Goal: Information Seeking & Learning: Find contact information

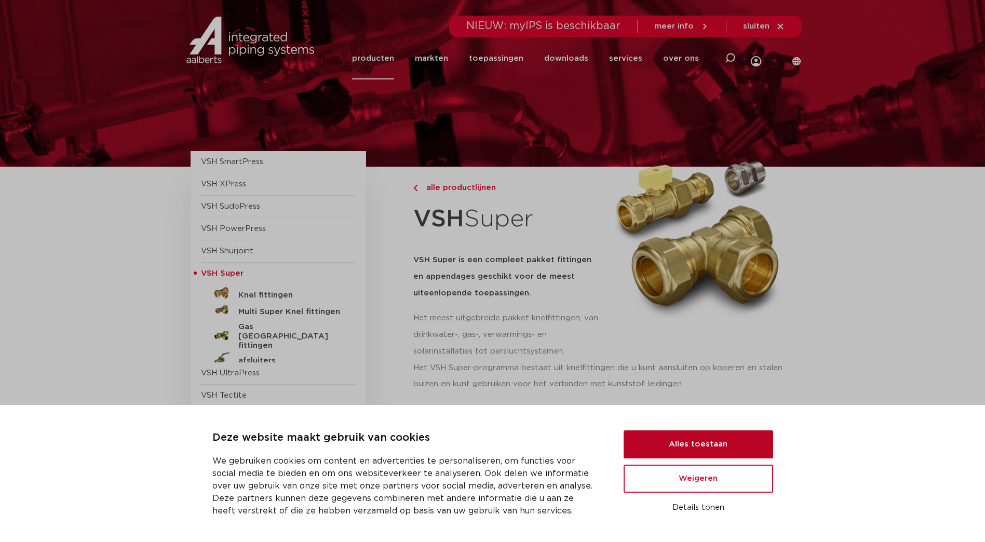
click at [702, 447] on button "Alles toestaan" at bounding box center [699, 445] width 150 height 28
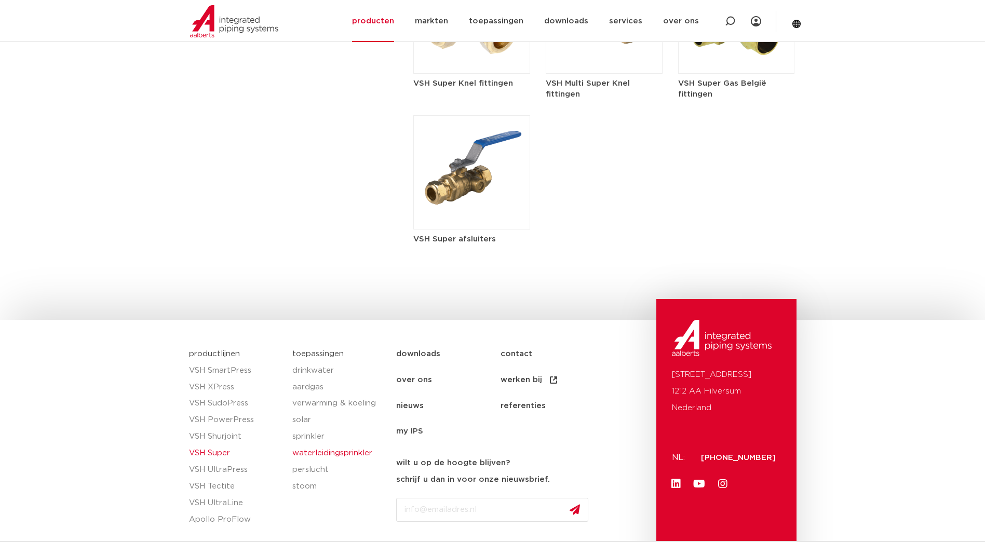
scroll to position [1610, 0]
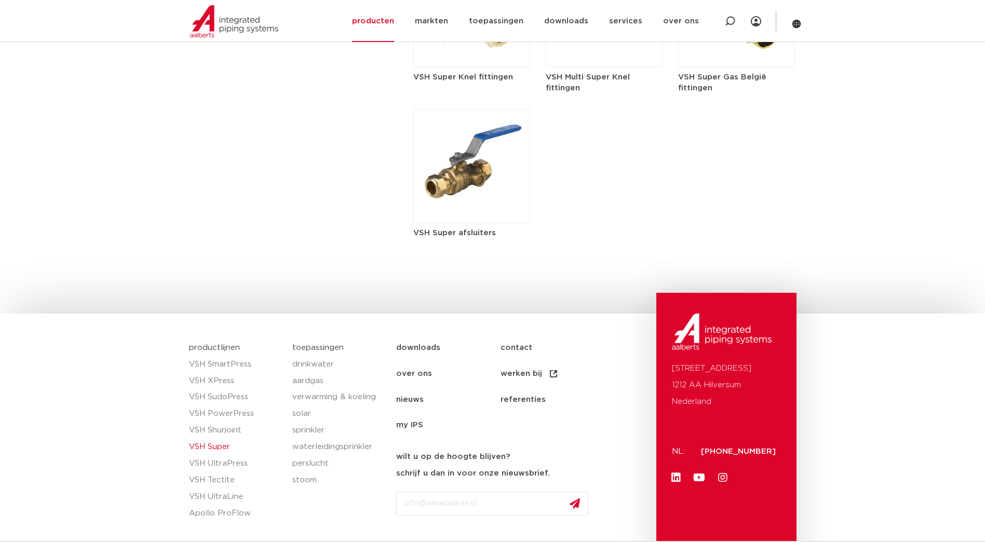
click at [516, 347] on link "contact" at bounding box center [553, 348] width 104 height 26
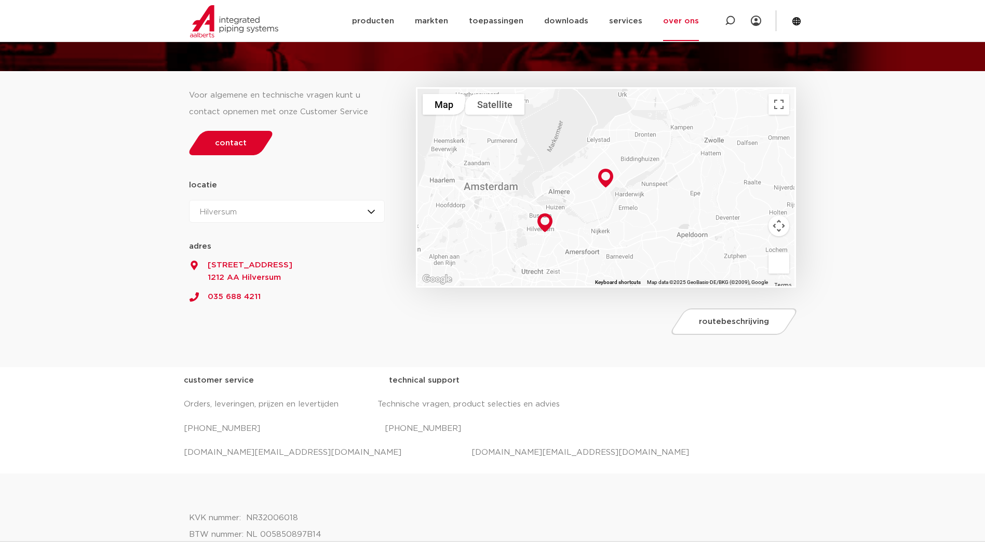
scroll to position [104, 0]
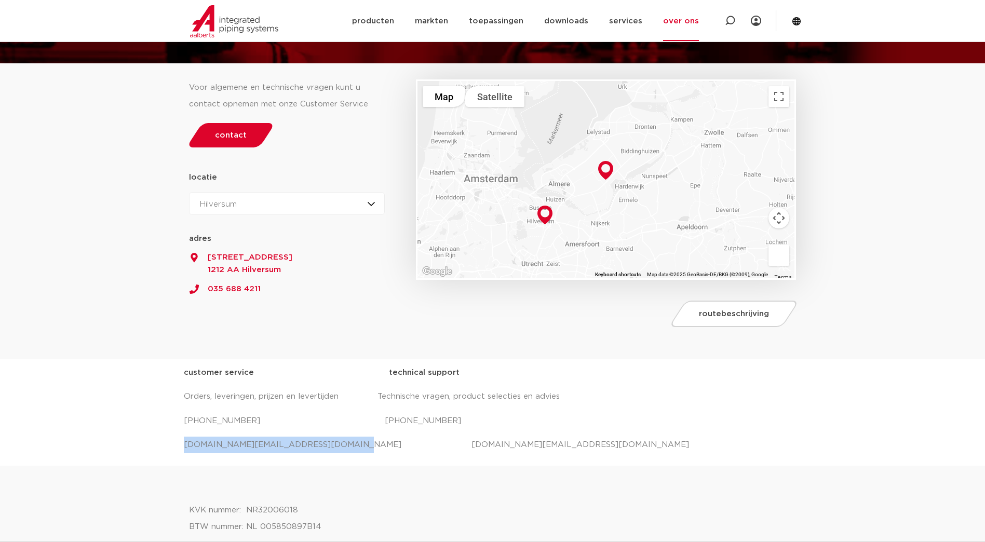
drag, startPoint x: 183, startPoint y: 441, endPoint x: 321, endPoint y: 441, distance: 138.1
click at [321, 441] on p "salessupport.nl@aalberts-ips.com projecten.nl@aalberts-ips.com" at bounding box center [493, 445] width 618 height 17
drag, startPoint x: 321, startPoint y: 441, endPoint x: 313, endPoint y: 442, distance: 8.3
click at [313, 442] on p "salessupport.nl@aalberts-ips.com projecten.nl@aalberts-ips.com" at bounding box center [493, 445] width 618 height 17
click at [186, 444] on p "salessupport.nl@aalberts-ips.com projecten.nl@aalberts-ips.com" at bounding box center [493, 445] width 618 height 17
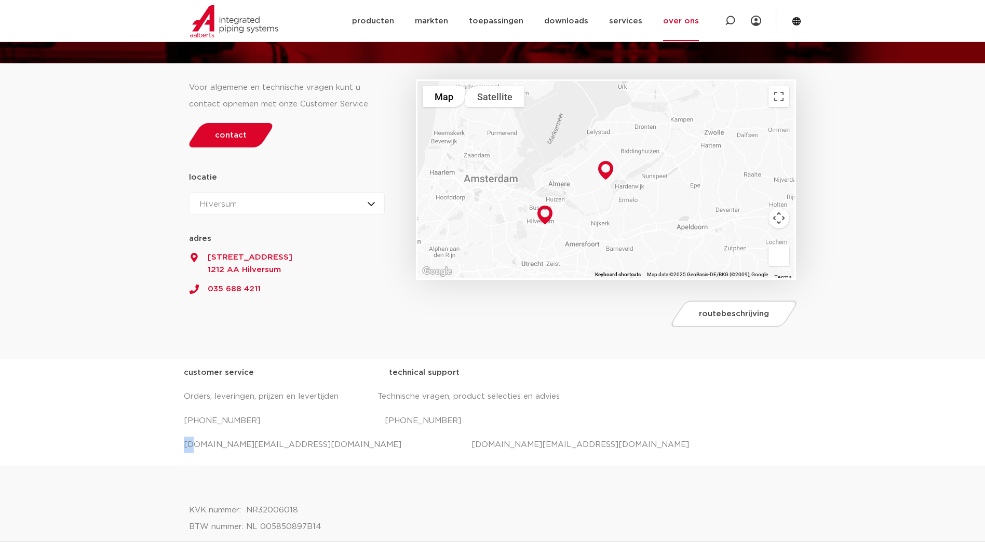
drag, startPoint x: 183, startPoint y: 443, endPoint x: 191, endPoint y: 444, distance: 7.3
click at [191, 444] on p "salessupport.nl@aalberts-ips.com projecten.nl@aalberts-ips.com" at bounding box center [493, 445] width 618 height 17
click at [187, 444] on p "salessupport.nl@aalberts-ips.com projecten.nl@aalberts-ips.com" at bounding box center [493, 445] width 618 height 17
click at [183, 444] on div "customer service technical support Orders, leveringen, prijzen en levertijden T…" at bounding box center [492, 412] width 985 height 106
drag, startPoint x: 184, startPoint y: 444, endPoint x: 313, endPoint y: 447, distance: 128.3
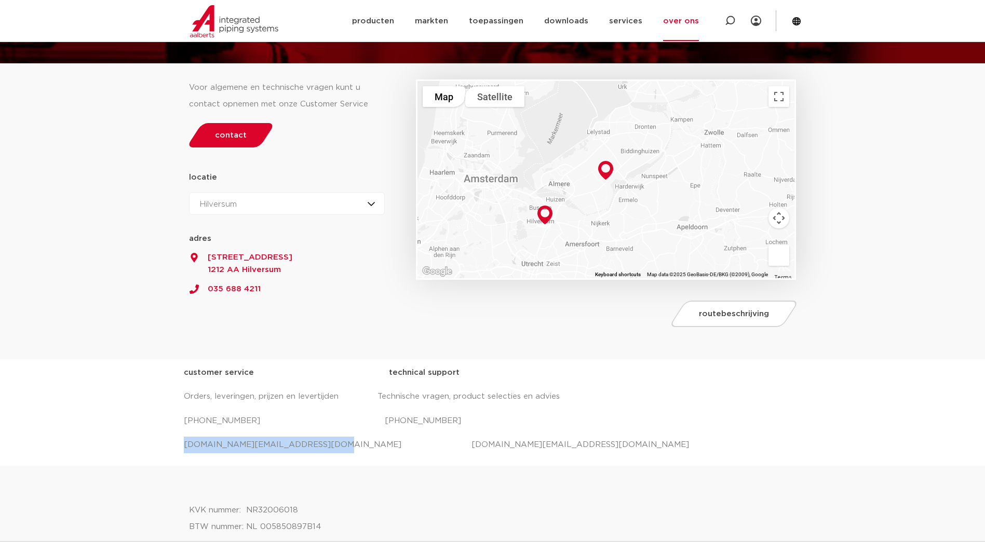
click at [313, 447] on p "salessupport.nl@aalberts-ips.com projecten.nl@aalberts-ips.com" at bounding box center [493, 445] width 618 height 17
copy p "salessupport.nl@aalberts-ips.com"
